Goal: Ask a question

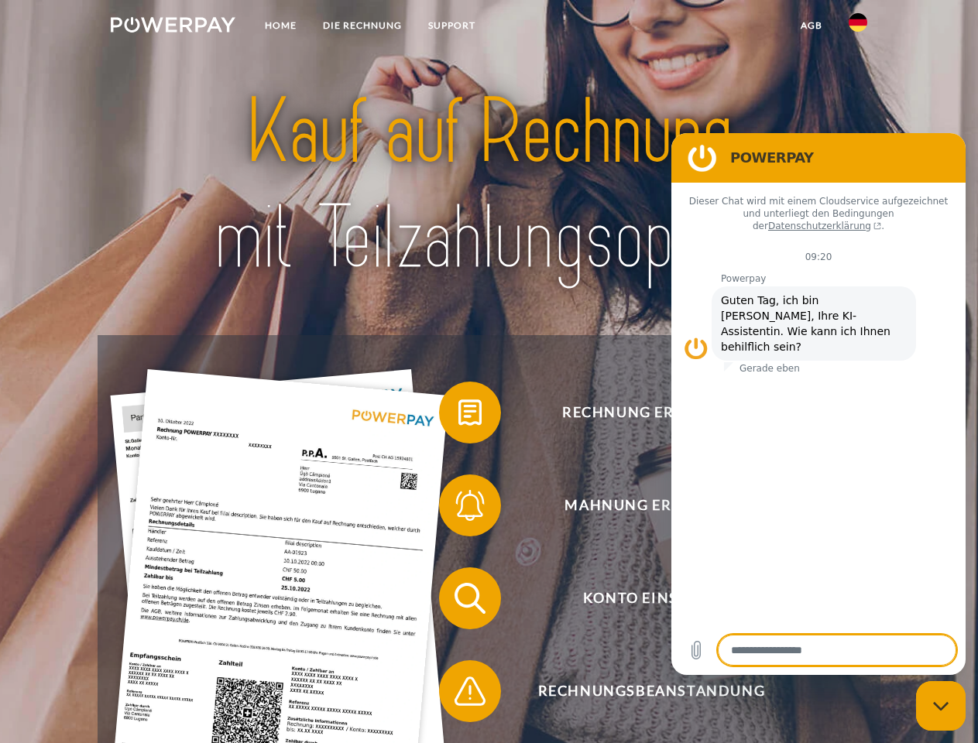
click at [173, 27] on img at bounding box center [173, 24] width 125 height 15
click at [858, 27] on img at bounding box center [858, 22] width 19 height 19
click at [811, 26] on link "agb" at bounding box center [812, 26] width 48 height 28
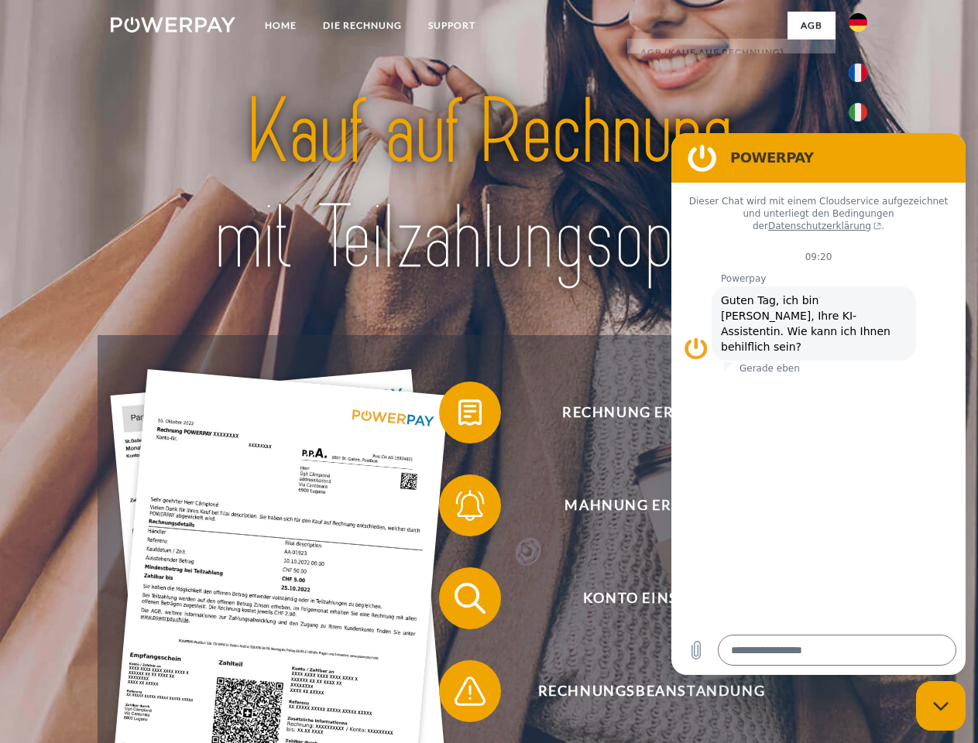
click at [458, 416] on span at bounding box center [446, 412] width 77 height 77
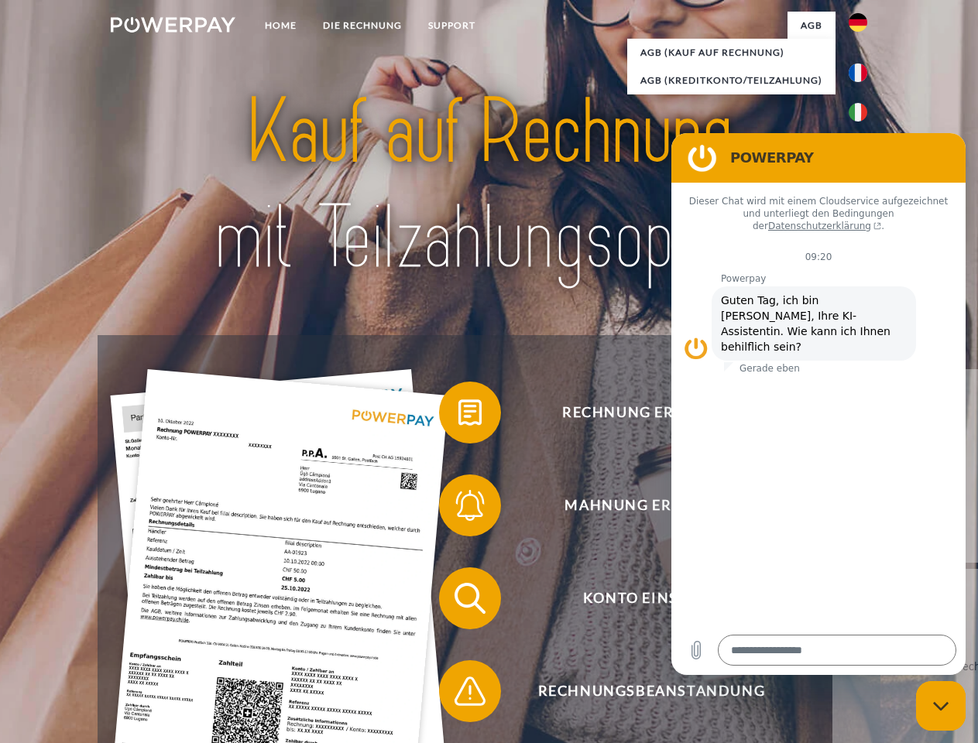
click at [458, 509] on span at bounding box center [446, 505] width 77 height 77
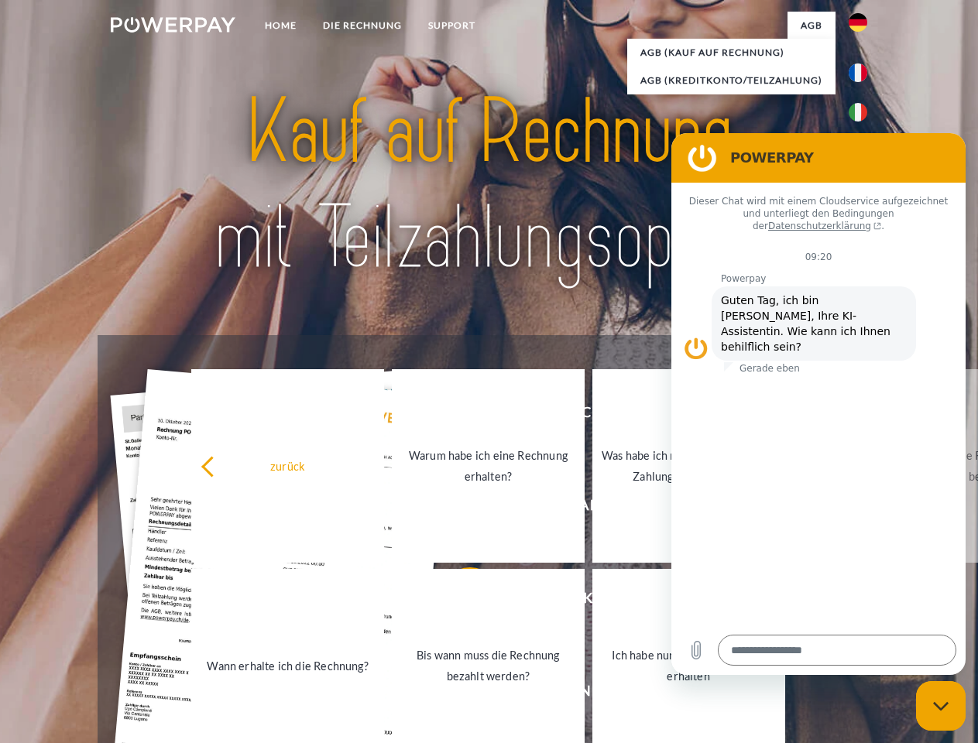
click at [458, 602] on link "Bis wann muss die Rechnung bezahlt werden?" at bounding box center [488, 666] width 193 height 194
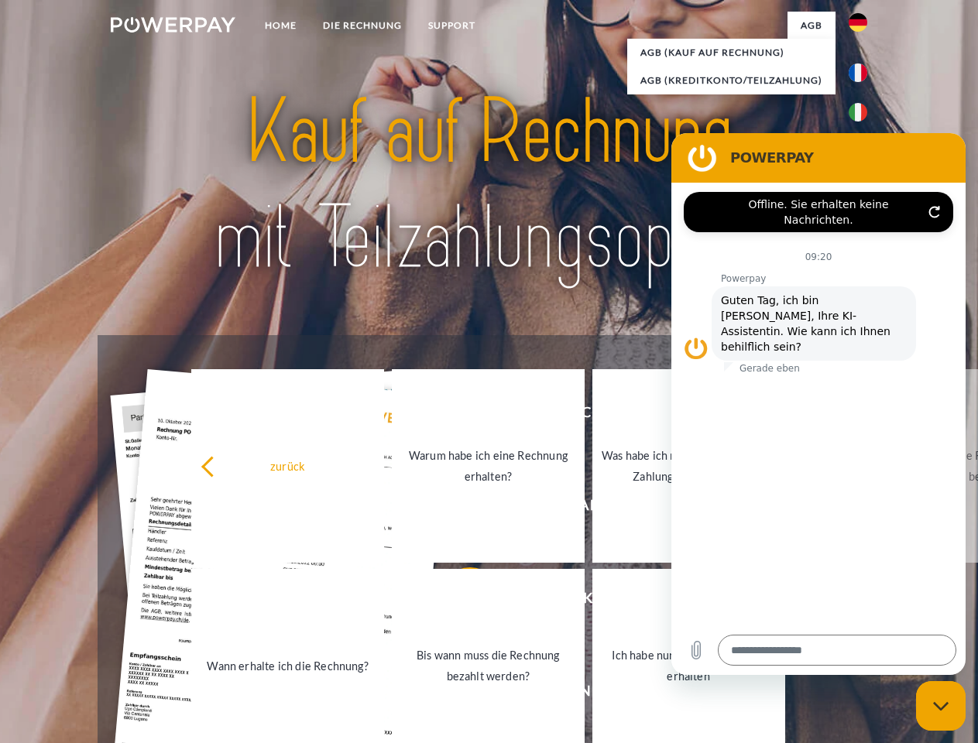
click at [458, 695] on span at bounding box center [446, 691] width 77 height 77
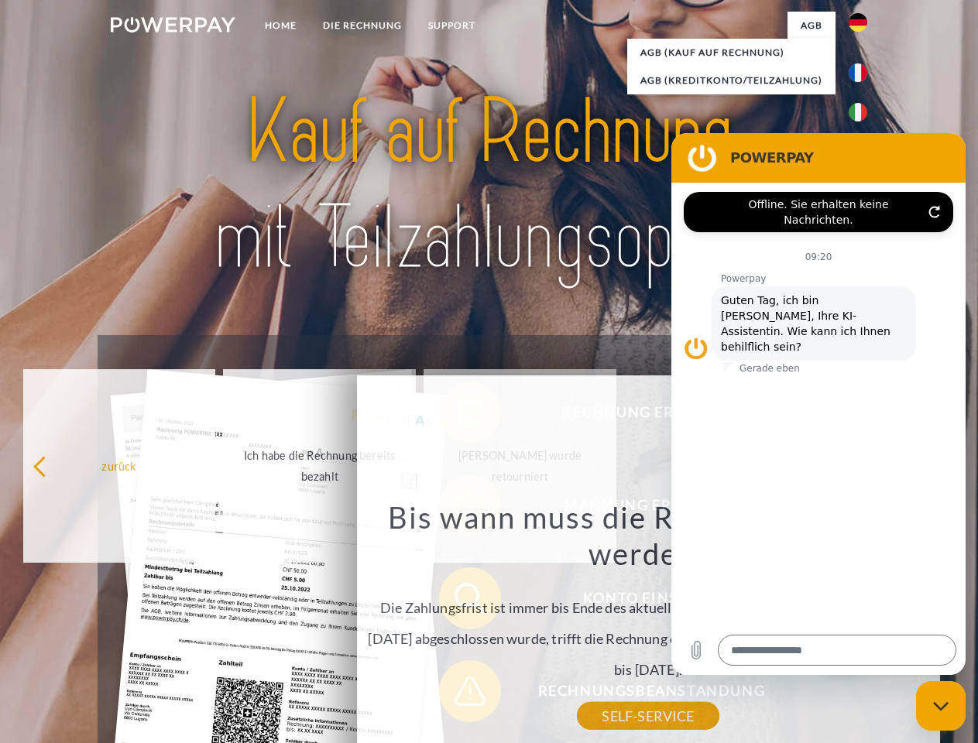
click at [941, 706] on icon "Messaging-Fenster schließen" at bounding box center [941, 707] width 16 height 10
type textarea "*"
